Goal: Task Accomplishment & Management: Manage account settings

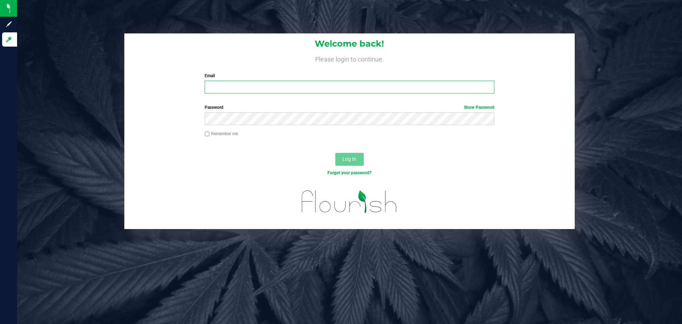
click at [275, 85] on input "Email" at bounding box center [349, 87] width 289 height 13
type input "[EMAIL_ADDRESS][DOMAIN_NAME]"
click at [335, 153] on button "Log In" at bounding box center [349, 159] width 28 height 13
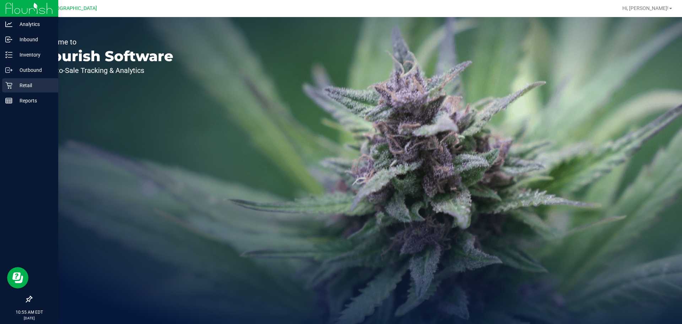
click at [27, 85] on p "Retail" at bounding box center [33, 85] width 43 height 9
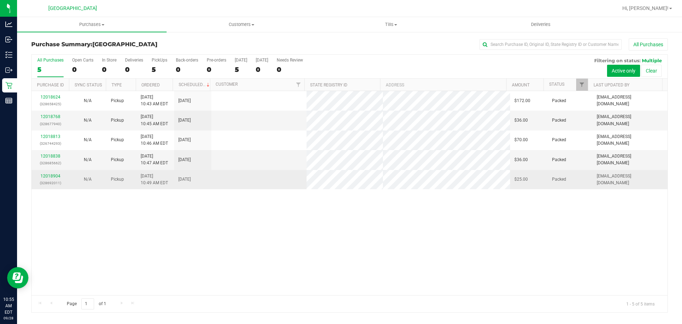
click at [275, 180] on td at bounding box center [259, 179] width 96 height 19
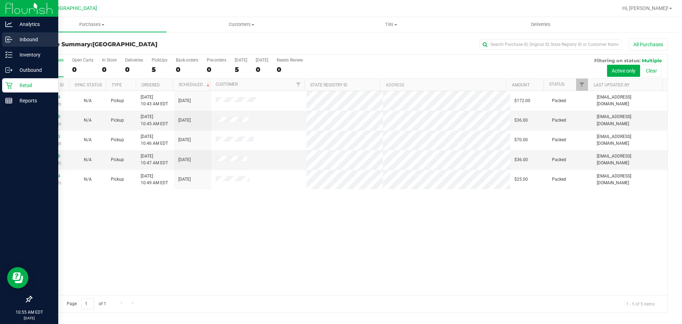
click at [6, 38] on icon at bounding box center [8, 39] width 7 height 7
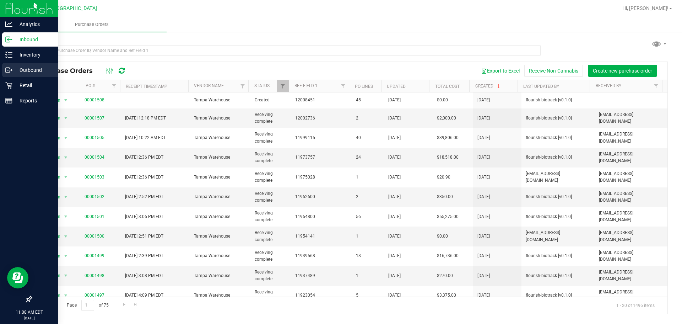
click at [8, 77] on div "Outbound" at bounding box center [30, 70] width 56 height 14
click at [7, 84] on icon at bounding box center [8, 85] width 7 height 7
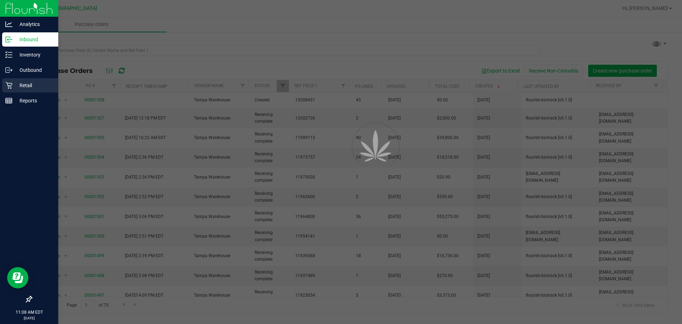
click at [11, 88] on icon at bounding box center [8, 85] width 7 height 7
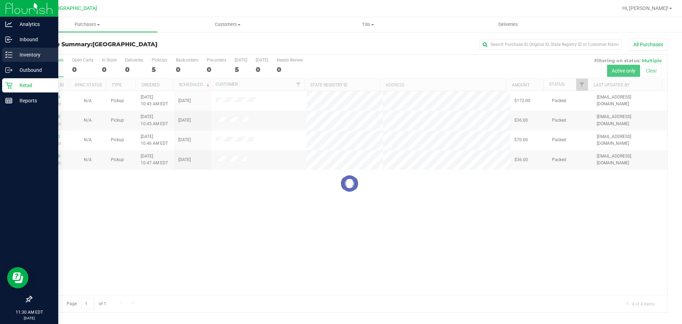
click at [22, 53] on p "Inventory" at bounding box center [33, 54] width 43 height 9
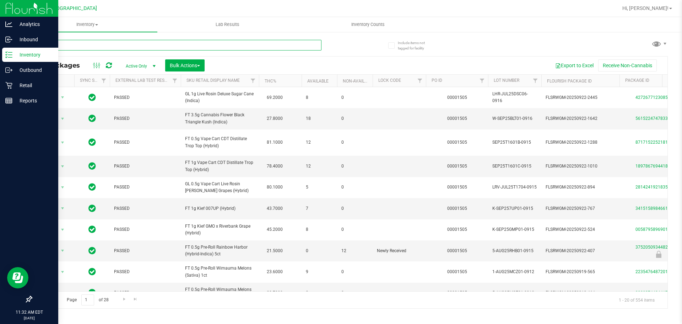
click at [183, 50] on input "text" at bounding box center [176, 45] width 290 height 11
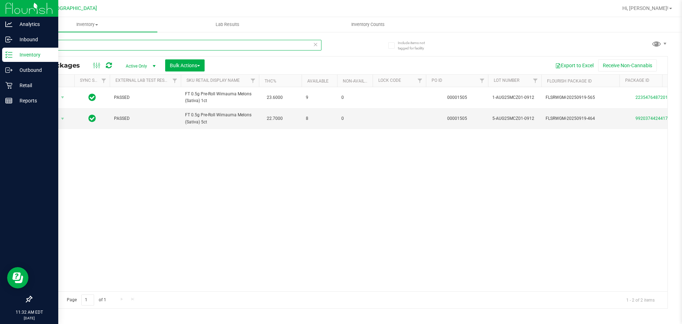
type input "m"
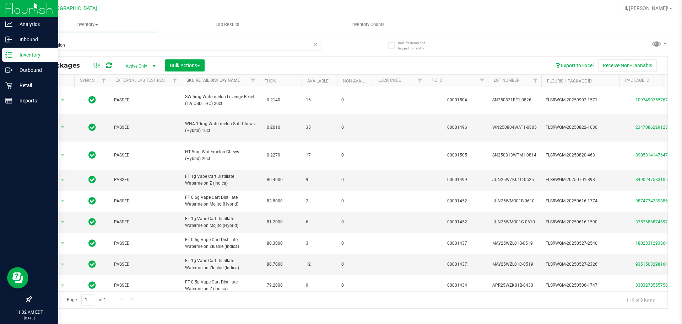
click at [210, 80] on link "Sku Retail Display Name" at bounding box center [212, 80] width 53 height 5
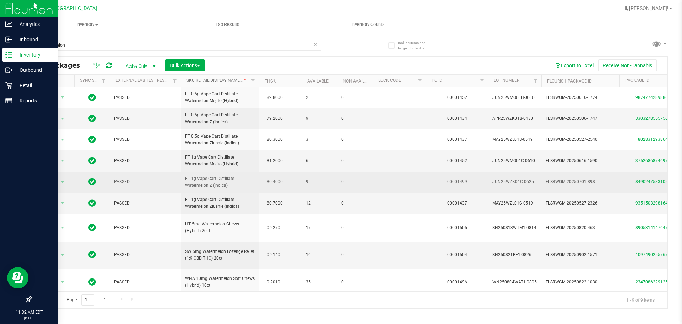
scroll to position [17, 0]
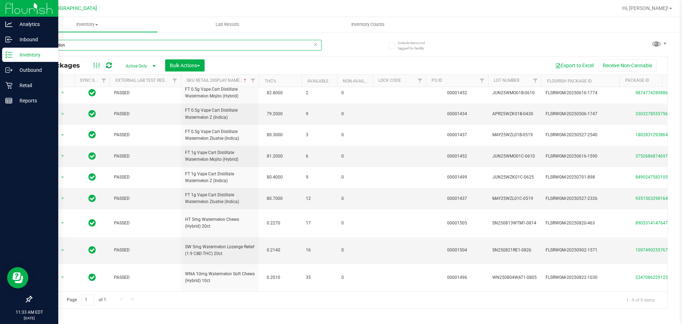
click at [172, 43] on input "watermelon" at bounding box center [176, 45] width 290 height 11
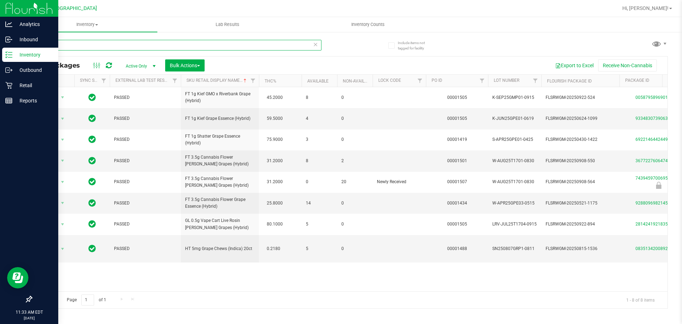
type input "g"
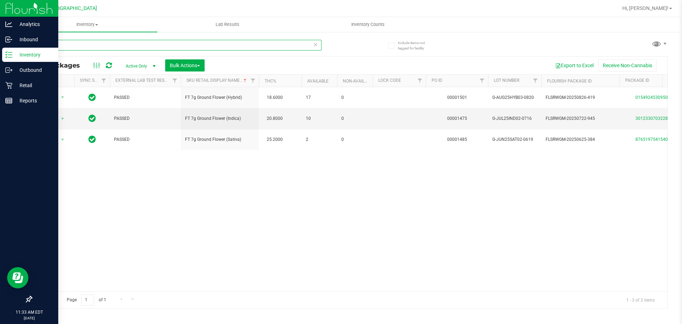
type input "g"
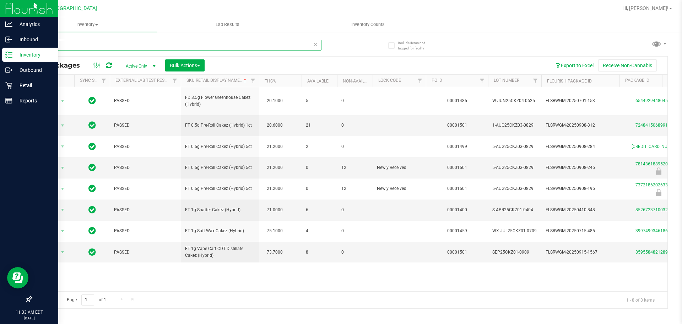
type input "c"
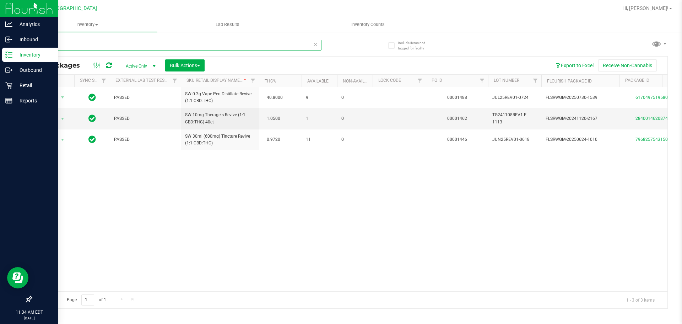
type input "r"
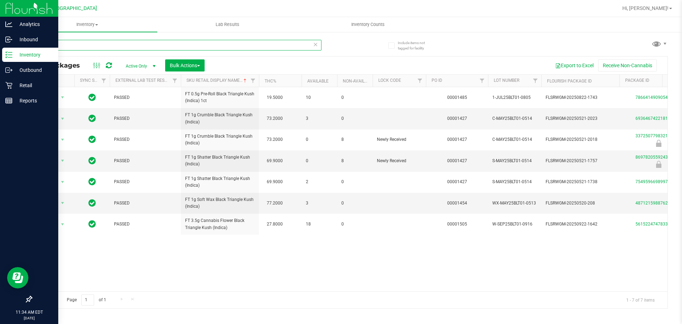
type input "b"
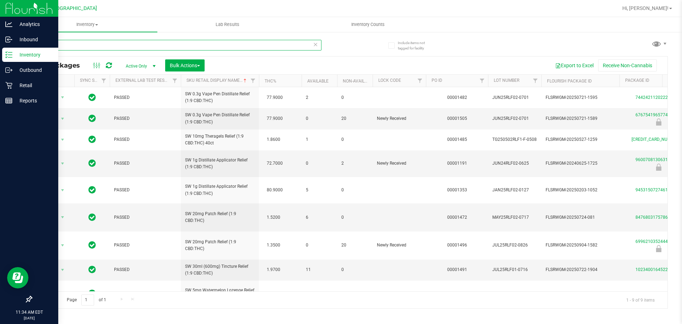
type input "r"
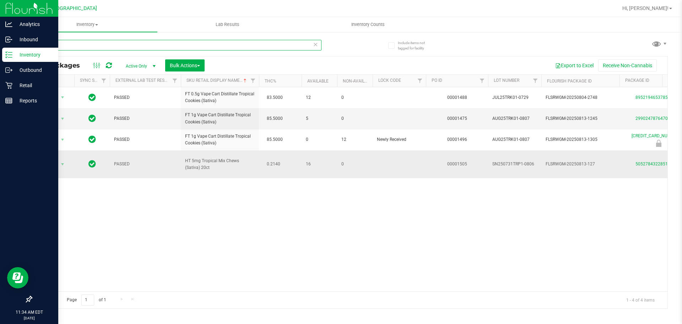
type input "t"
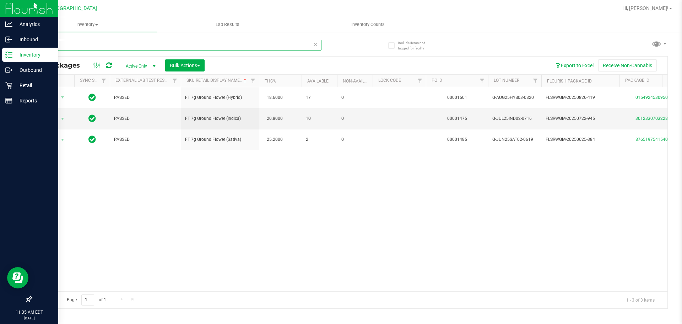
type input "g"
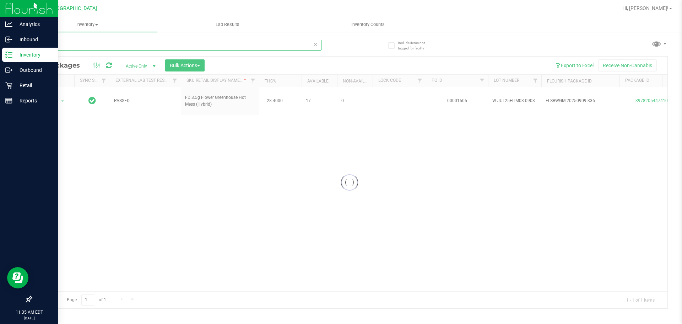
type input "h"
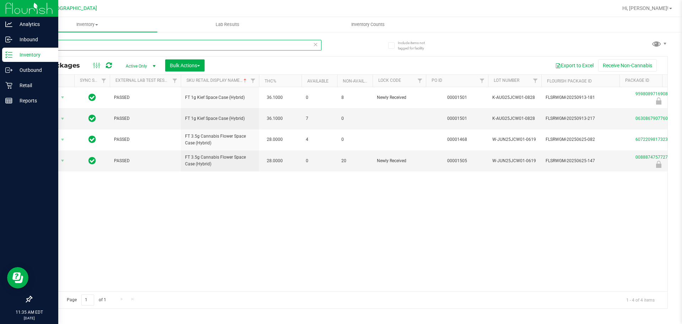
type input "j"
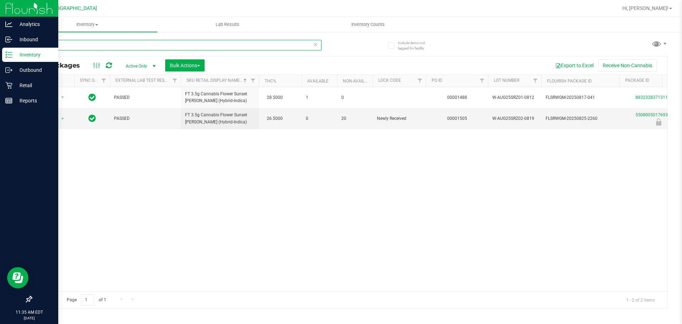
type input "s"
type input "m"
type input "s"
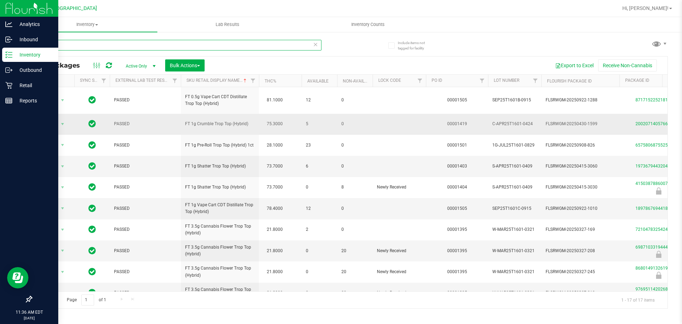
type input "t"
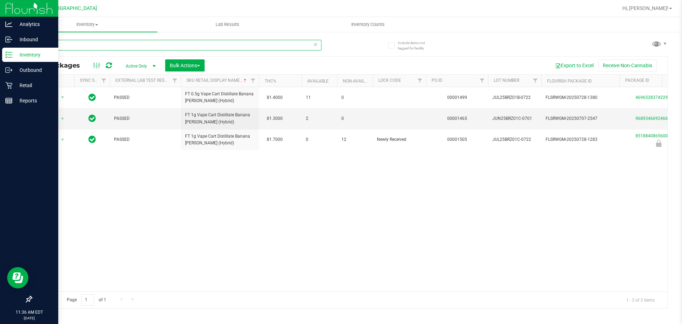
type input "b"
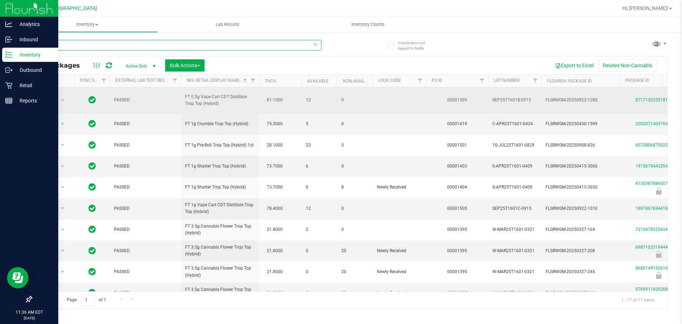
type input "t"
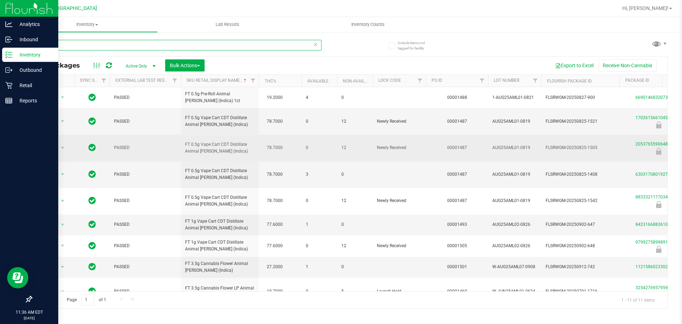
type input "a"
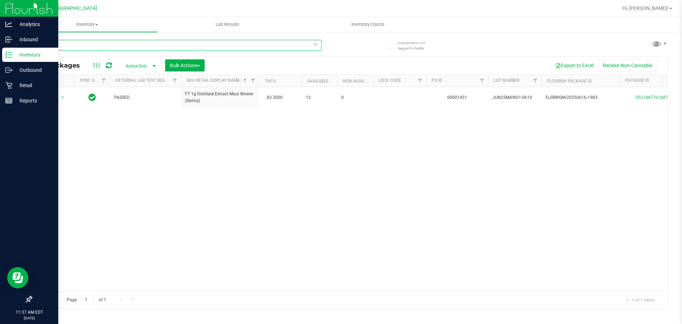
type input "m"
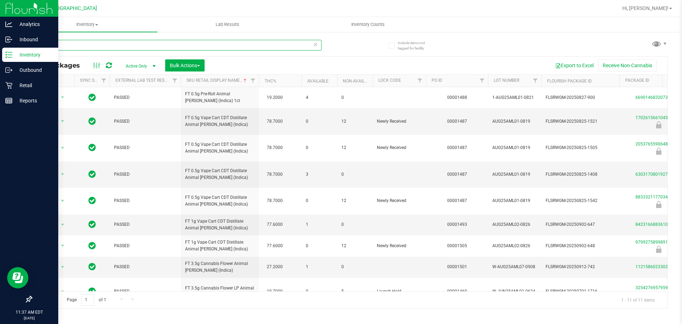
type input "a"
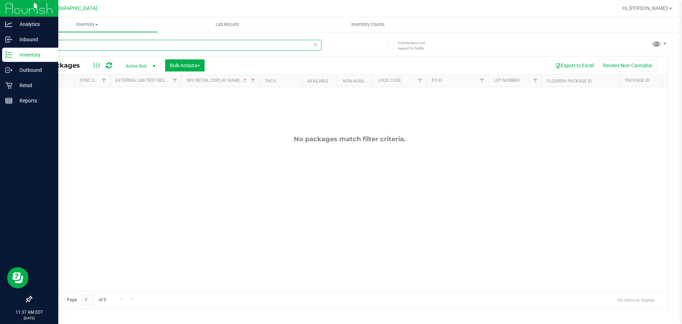
type input "g"
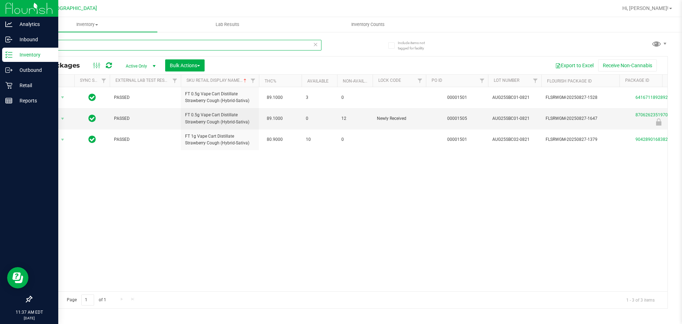
type input "s"
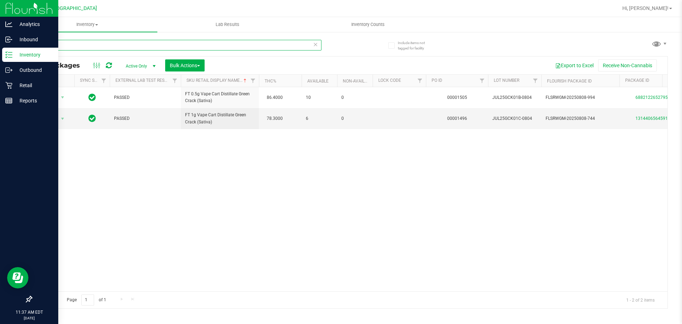
type input "g"
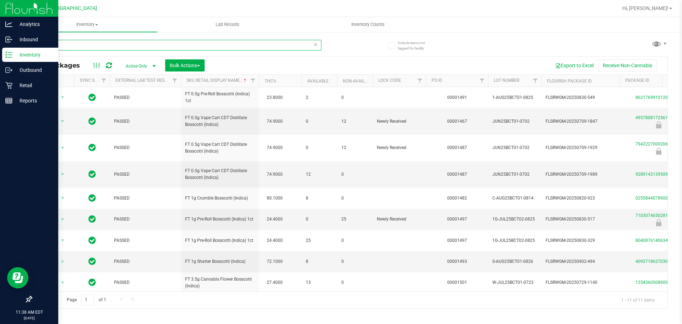
type input "b"
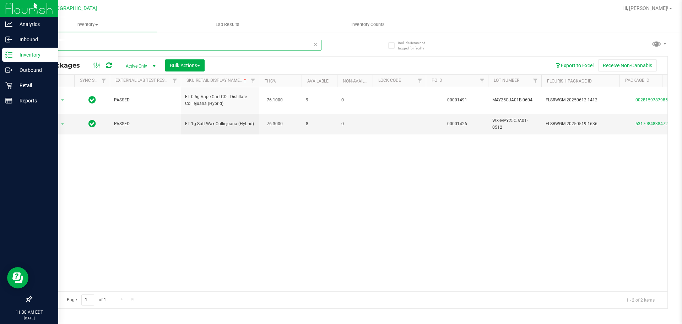
type input "c"
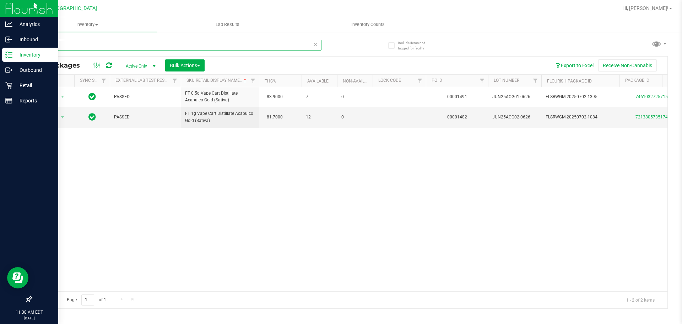
type input "a"
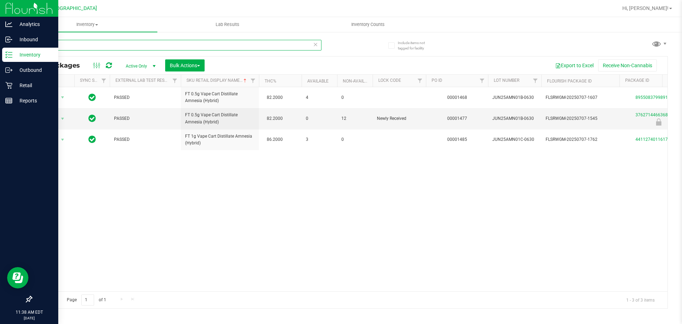
type input "a"
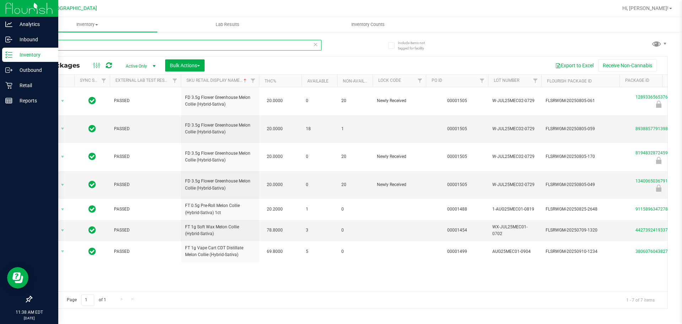
type input "m"
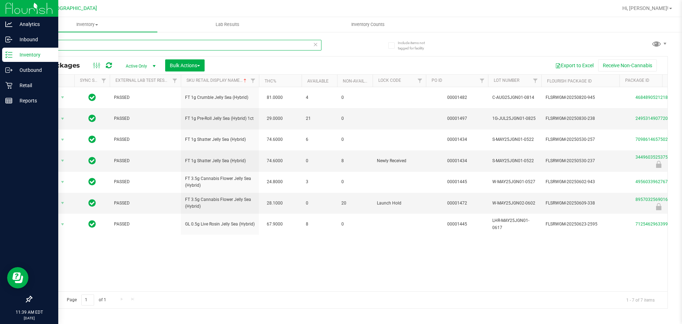
type input "j"
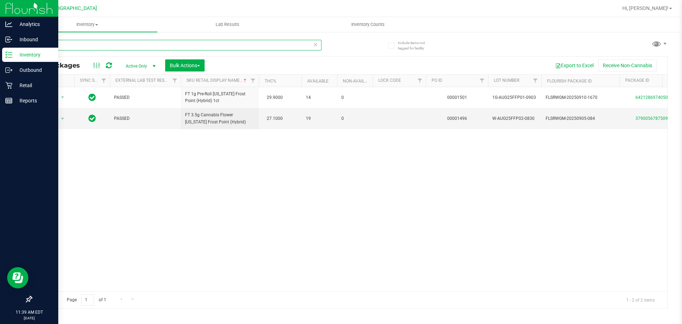
type input "f"
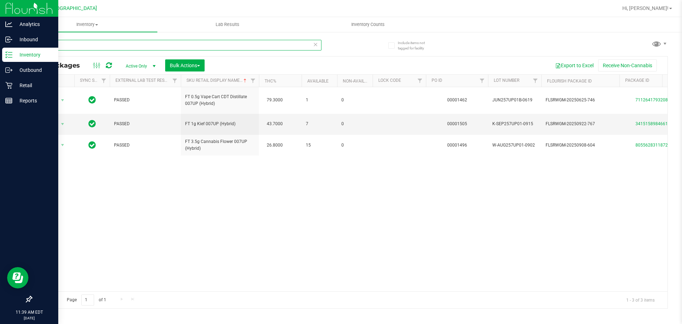
type input "7"
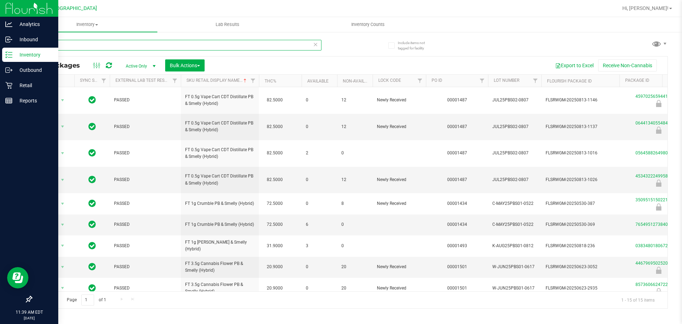
type input "p"
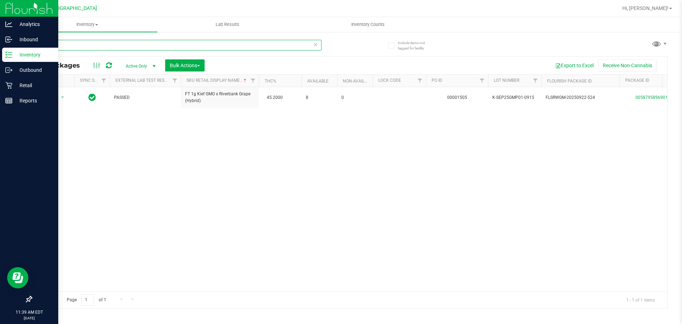
type input "g"
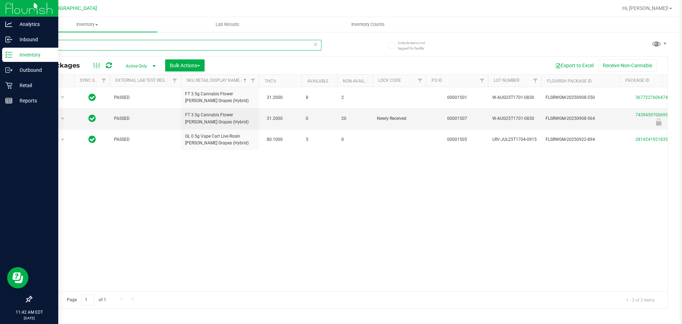
click at [172, 46] on input "t17" at bounding box center [176, 45] width 290 height 11
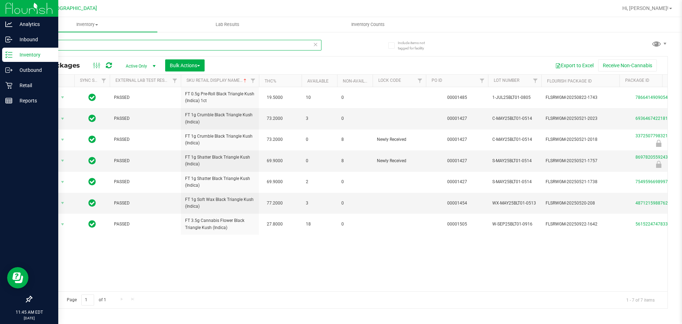
type input "blt"
click at [12, 88] on p "Retail" at bounding box center [33, 85] width 43 height 9
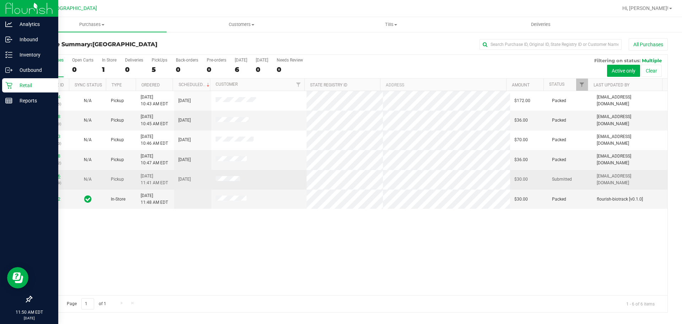
click at [51, 175] on link "12019516" at bounding box center [50, 175] width 20 height 5
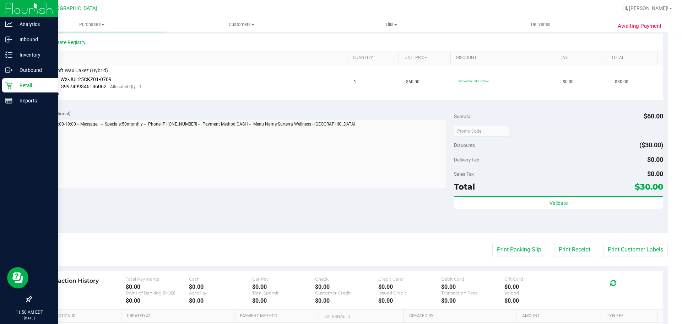
scroll to position [174, 0]
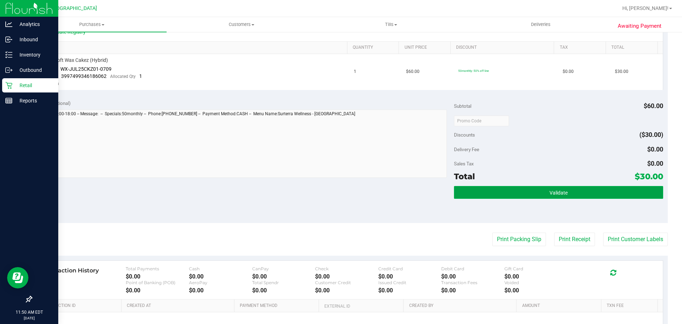
click at [597, 187] on button "Validate" at bounding box center [558, 192] width 209 height 13
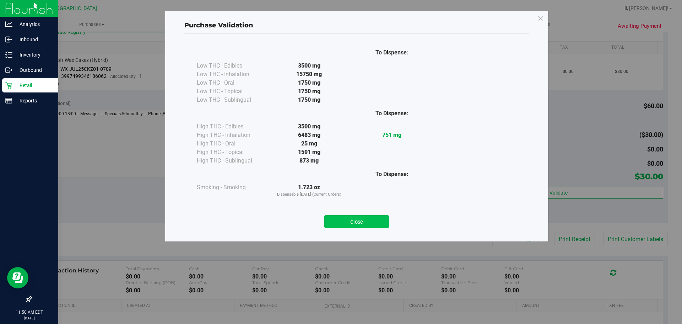
click at [334, 217] on button "Close" at bounding box center [356, 221] width 65 height 13
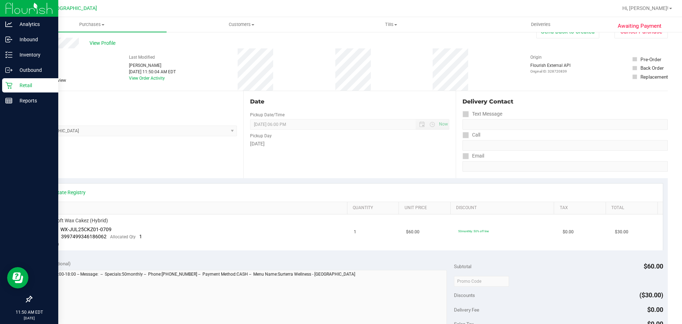
scroll to position [0, 0]
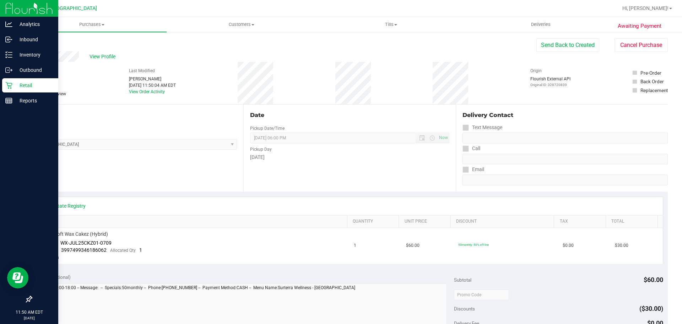
click at [6, 86] on icon at bounding box center [8, 85] width 7 height 7
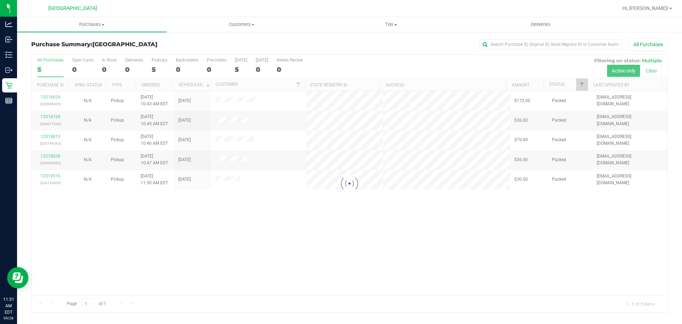
click at [147, 42] on h3 "Purchase Summary: [GEOGRAPHIC_DATA]" at bounding box center [137, 44] width 212 height 6
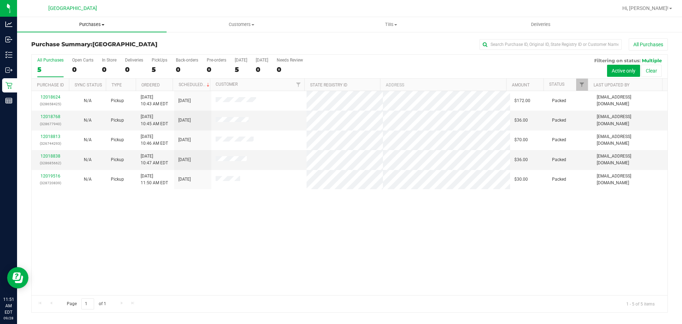
click at [97, 22] on span "Purchases" at bounding box center [92, 24] width 150 height 6
click at [101, 40] on li "Summary of purchases" at bounding box center [92, 43] width 150 height 9
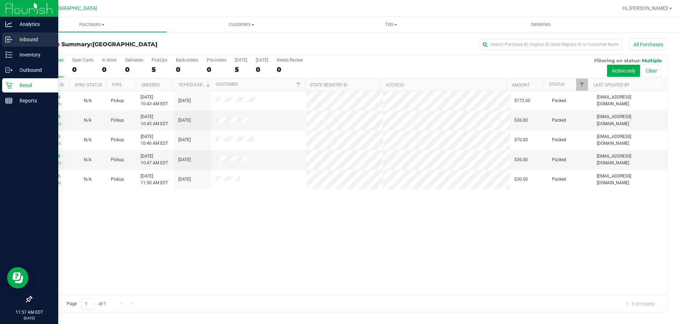
click at [37, 33] on div "Inbound" at bounding box center [30, 39] width 56 height 14
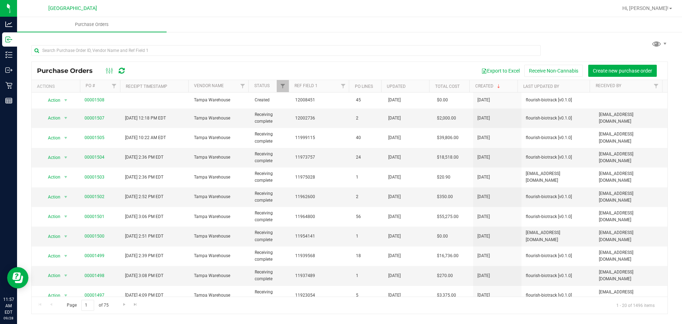
click at [194, 33] on div "Purchase Orders Export to Excel Receive Non-Cannabis Create new purchase order …" at bounding box center [349, 175] width 665 height 289
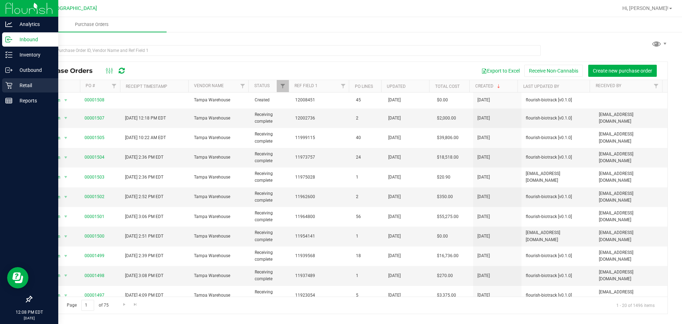
click at [10, 85] on icon at bounding box center [8, 85] width 7 height 7
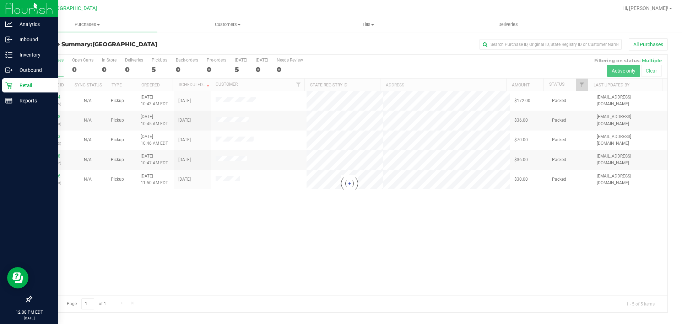
click at [53, 177] on div at bounding box center [350, 183] width 636 height 257
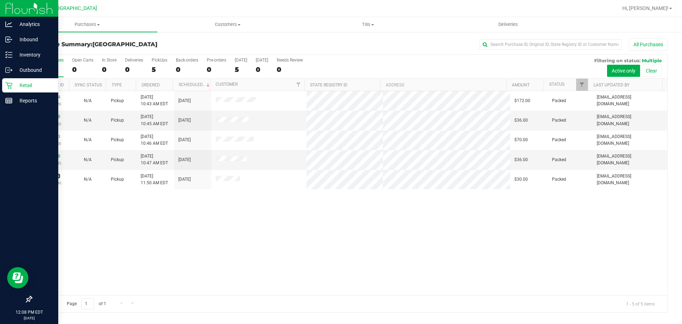
click at [53, 176] on link "12019516" at bounding box center [50, 175] width 20 height 5
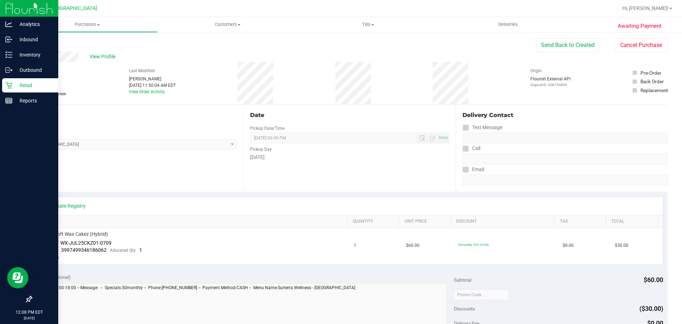
click at [81, 53] on div "View Profile" at bounding box center [283, 56] width 505 height 11
click at [90, 53] on span "View Profile" at bounding box center [104, 56] width 28 height 7
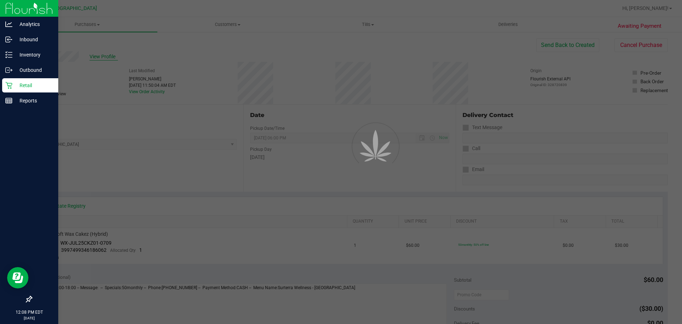
click at [109, 57] on div at bounding box center [341, 162] width 682 height 324
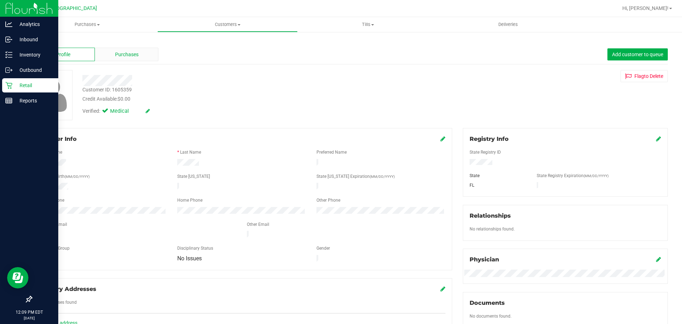
click at [138, 55] on div "Purchases" at bounding box center [127, 54] width 64 height 13
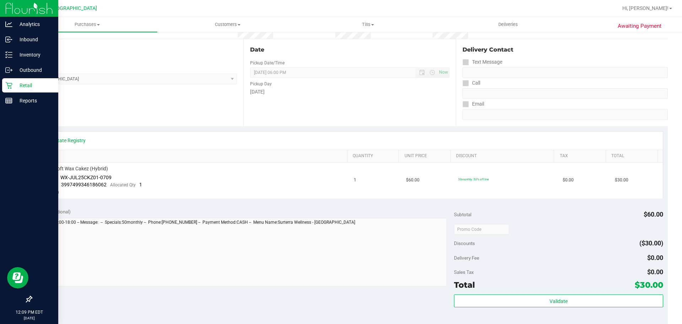
scroll to position [36, 0]
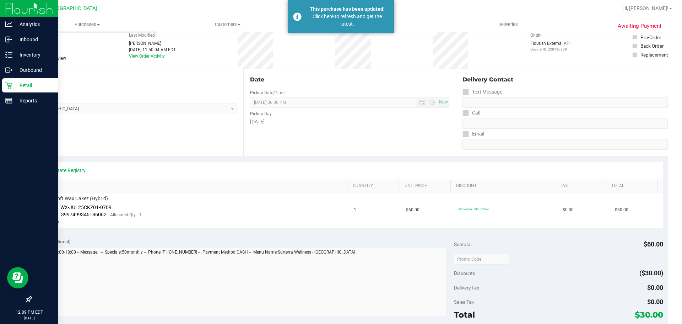
click at [5, 93] on link "Retail" at bounding box center [29, 85] width 58 height 15
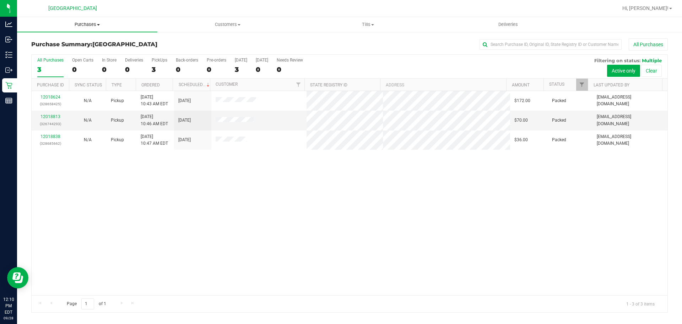
click at [81, 30] on uib-tab-heading "Purchases Summary of purchases Fulfillment All purchases" at bounding box center [87, 24] width 140 height 15
click at [83, 43] on span "Summary of purchases" at bounding box center [53, 43] width 73 height 6
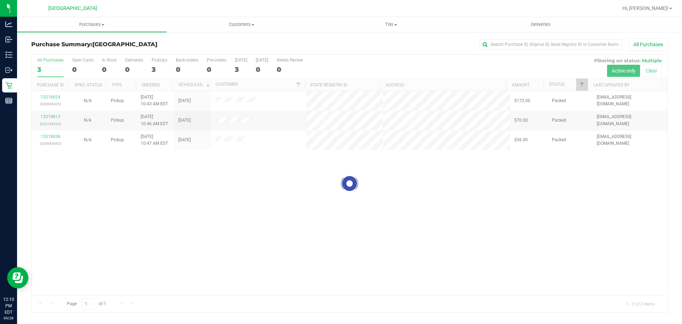
click at [327, 126] on div at bounding box center [350, 183] width 636 height 257
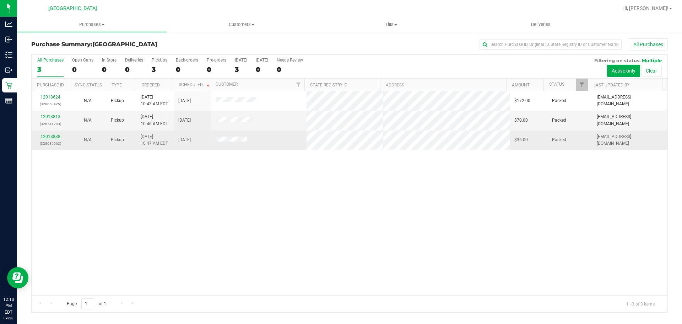
click at [51, 137] on link "12018838" at bounding box center [50, 136] width 20 height 5
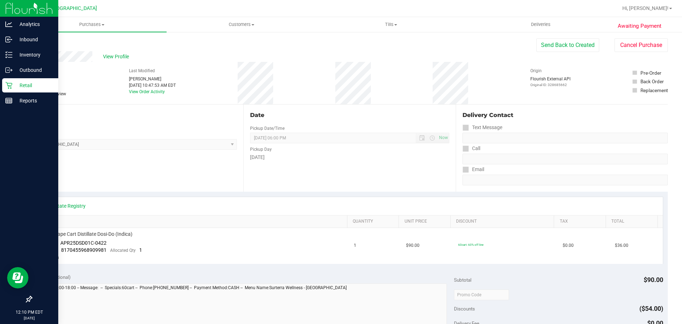
click at [40, 84] on p "Retail" at bounding box center [33, 85] width 43 height 9
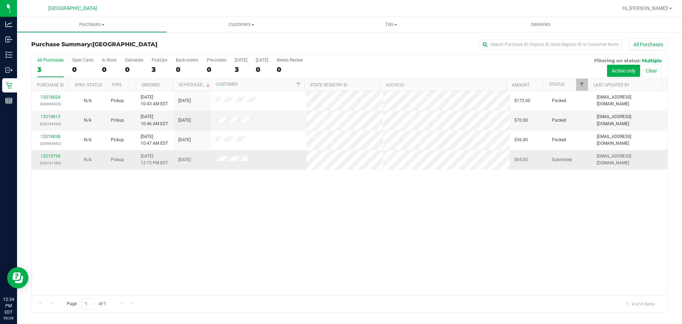
click at [58, 153] on div "12019799 (328731380)" at bounding box center [50, 159] width 29 height 13
click at [56, 153] on div "12019799 (328731380)" at bounding box center [50, 159] width 29 height 13
click at [56, 154] on link "12019799" at bounding box center [50, 155] width 20 height 5
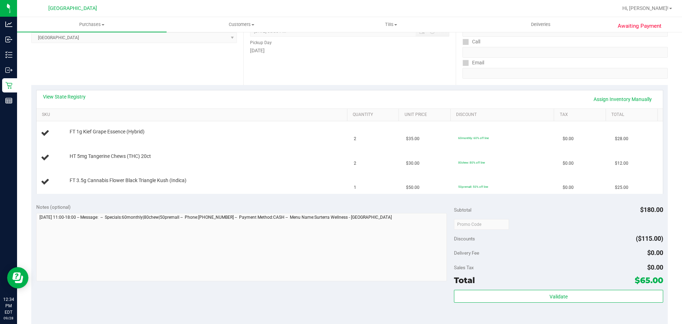
scroll to position [142, 0]
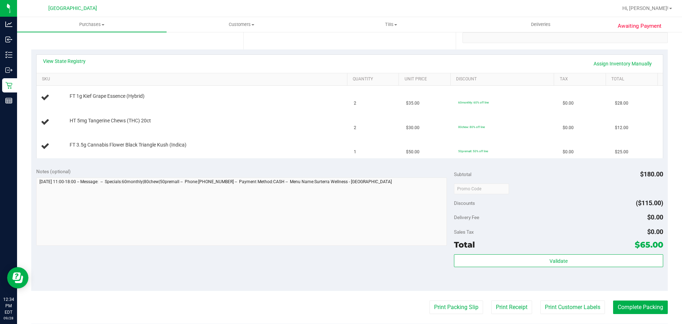
click at [439, 297] on purchase-details "Back Edit Purchase Cancel Purchase View Profile # 12019799 BioTrack ID: - Submi…" at bounding box center [349, 176] width 637 height 560
click at [439, 305] on purchase-details "Back Edit Purchase Cancel Purchase View Profile # 12019799 BioTrack ID: - Submi…" at bounding box center [349, 176] width 637 height 560
click at [439, 309] on button "Print Packing Slip" at bounding box center [456, 306] width 54 height 13
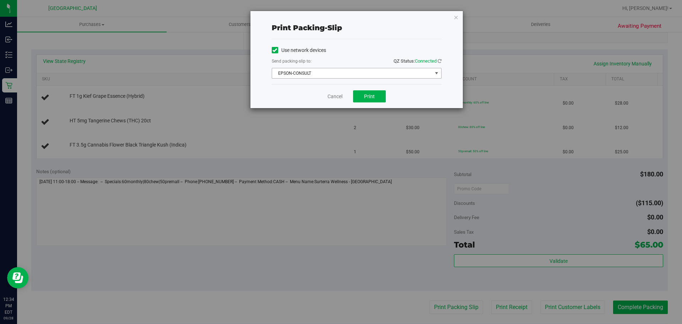
click at [348, 71] on span "EPSON-CONSULT" at bounding box center [352, 73] width 160 height 10
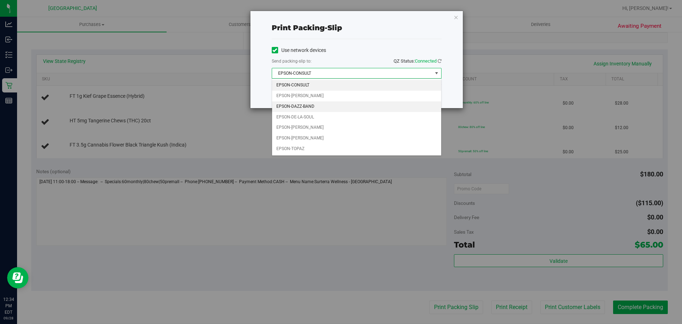
click at [330, 105] on li "EPSON-DAZZ-BAND" at bounding box center [356, 106] width 169 height 11
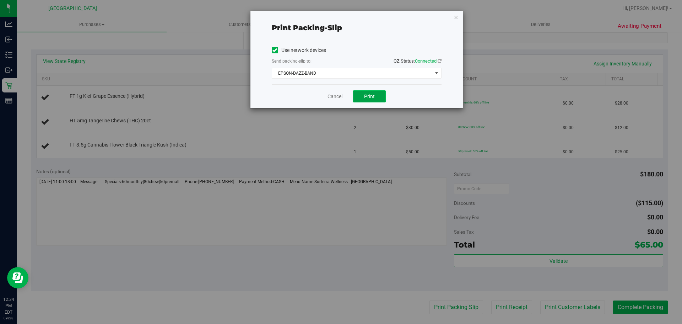
click at [365, 93] on button "Print" at bounding box center [369, 96] width 33 height 12
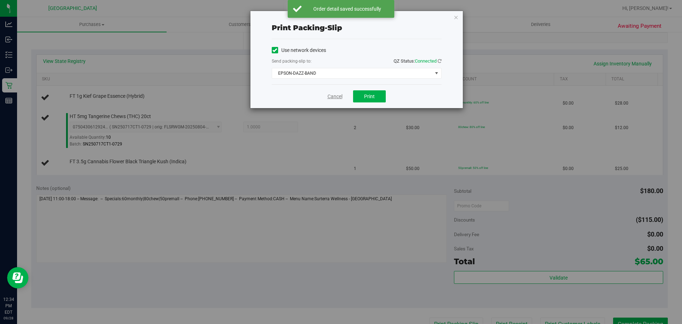
click at [340, 96] on link "Cancel" at bounding box center [334, 96] width 15 height 7
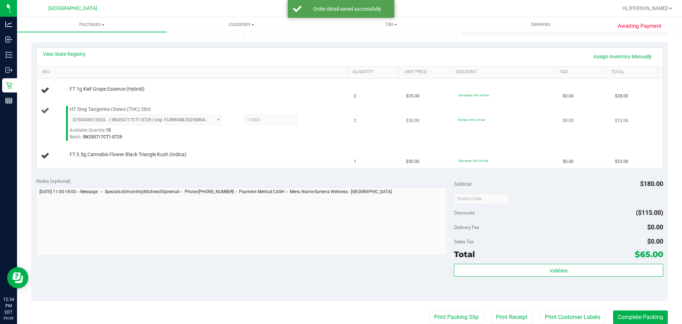
click at [337, 117] on div "0750430612924768 ( SN250717CT1-0729 | orig: FLSRWGM-20250804-1891 ) 07504306129…" at bounding box center [207, 127] width 274 height 26
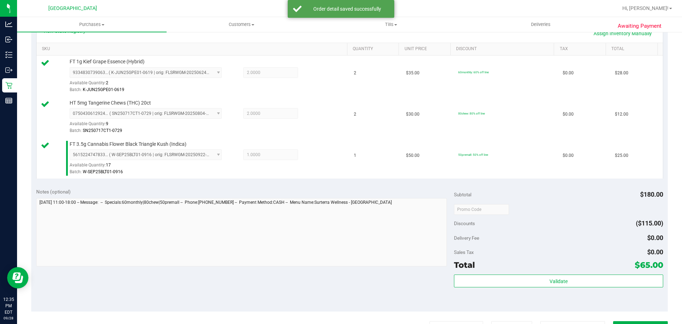
scroll to position [185, 0]
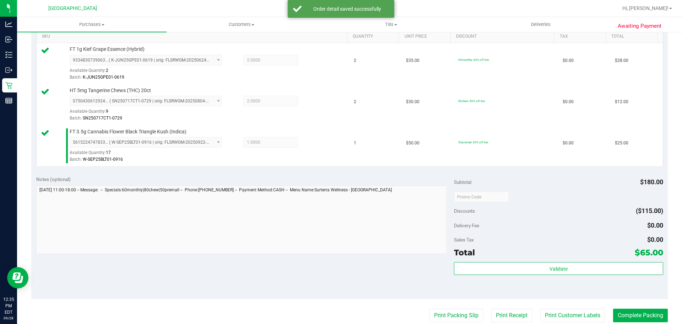
click at [486, 281] on div "Validate" at bounding box center [558, 278] width 209 height 32
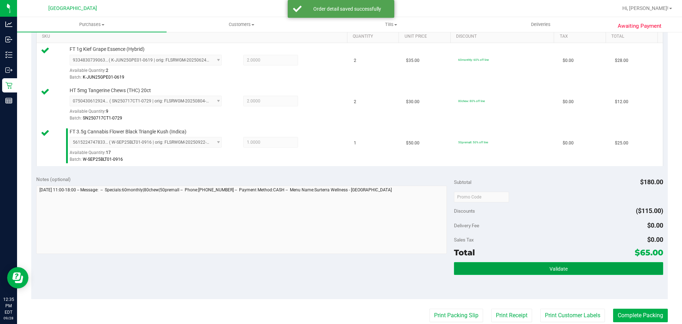
click at [493, 262] on button "Validate" at bounding box center [558, 268] width 209 height 13
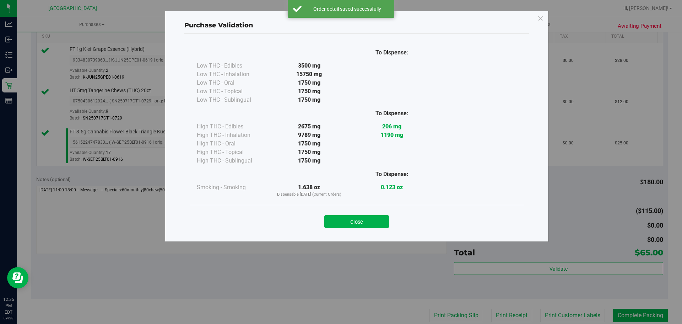
click at [360, 229] on div "Close" at bounding box center [357, 219] width 334 height 29
click at [374, 227] on button "Close" at bounding box center [356, 221] width 65 height 13
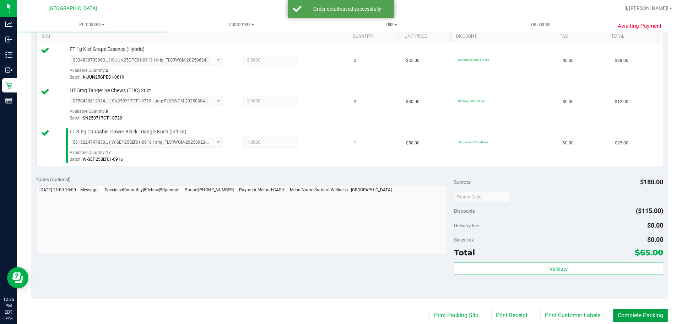
click at [642, 314] on button "Complete Packing" at bounding box center [640, 314] width 55 height 13
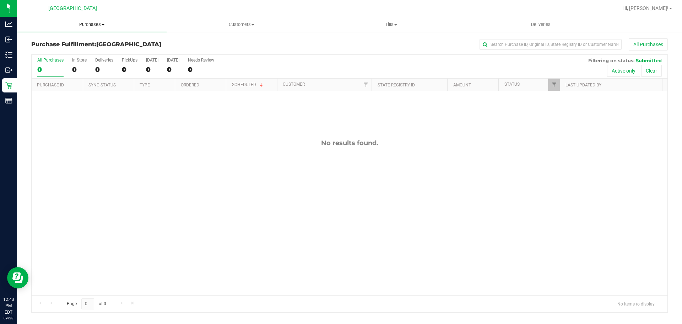
click at [109, 28] on uib-tab-heading "Purchases Summary of purchases Fulfillment All purchases" at bounding box center [92, 24] width 150 height 15
click at [119, 44] on li "Summary of purchases" at bounding box center [92, 43] width 150 height 9
